Goal: Check status: Check status

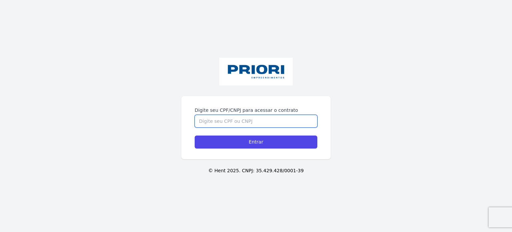
click at [216, 115] on input "Digite seu CPF/CNPJ para acessar o contrato" at bounding box center [256, 121] width 123 height 13
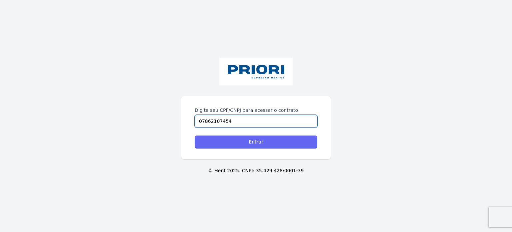
type input "07862107454"
click at [248, 140] on input "Entrar" at bounding box center [256, 141] width 123 height 13
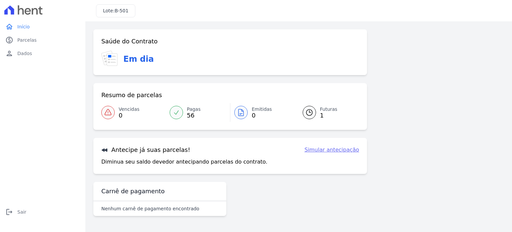
click at [315, 111] on div at bounding box center [308, 112] width 13 height 13
